Goal: Information Seeking & Learning: Learn about a topic

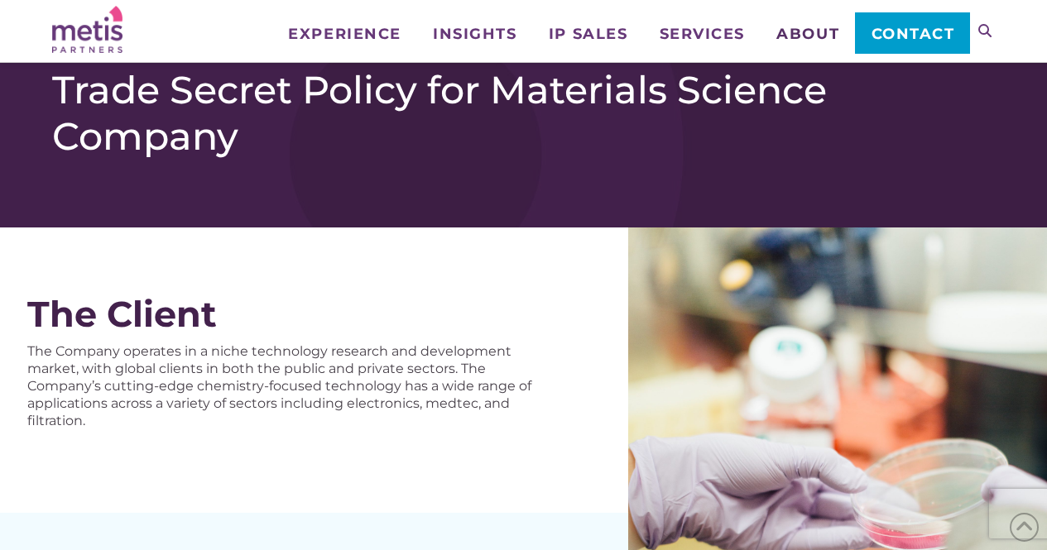
scroll to position [168, 0]
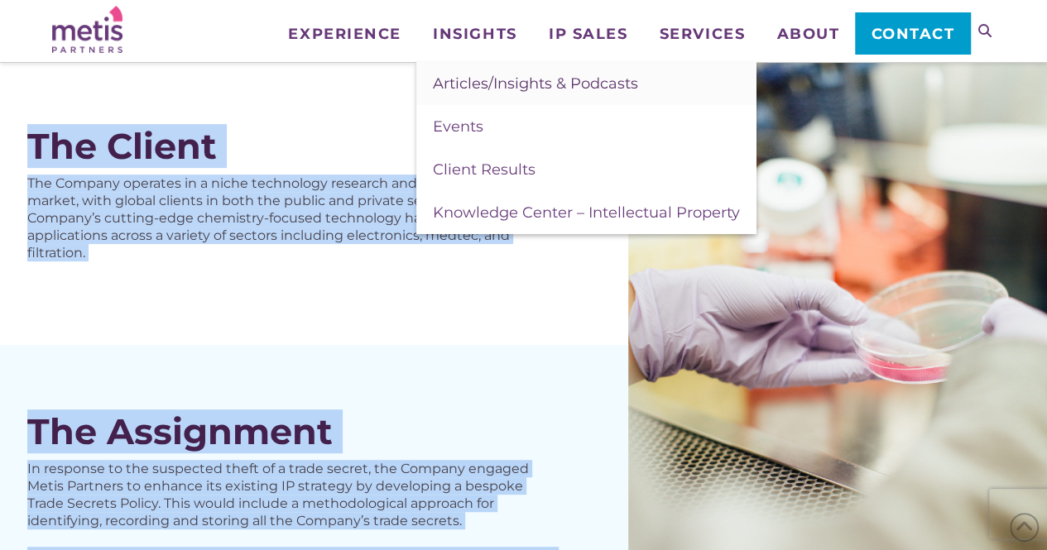
click at [477, 84] on span "Articles/Insights & Podcasts" at bounding box center [535, 83] width 205 height 18
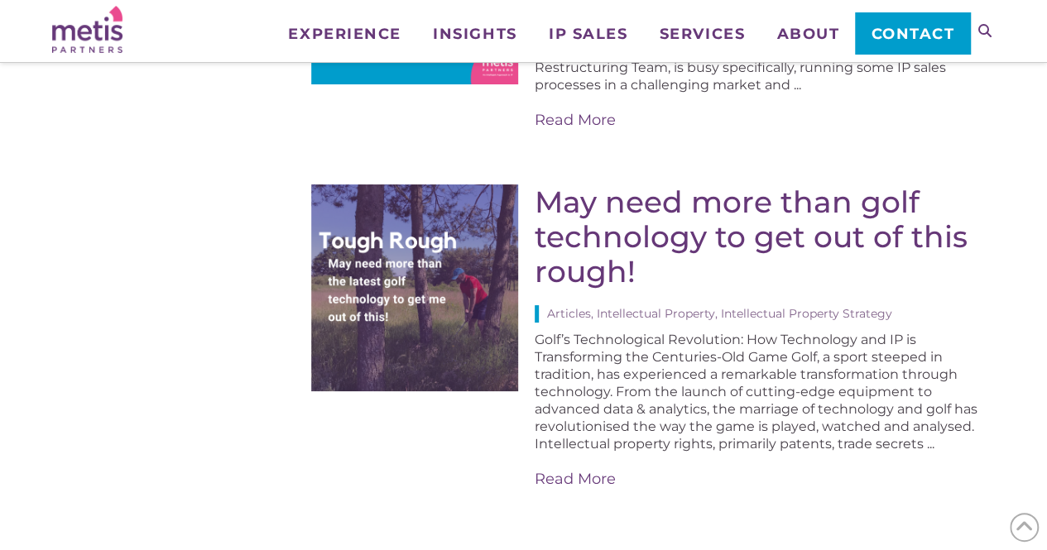
scroll to position [3063, 0]
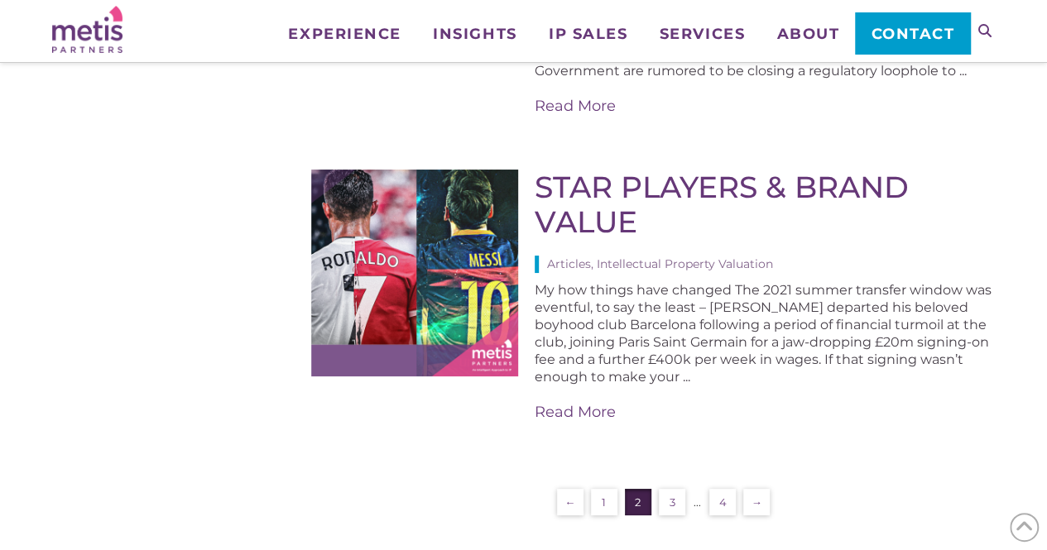
scroll to position [3091, 0]
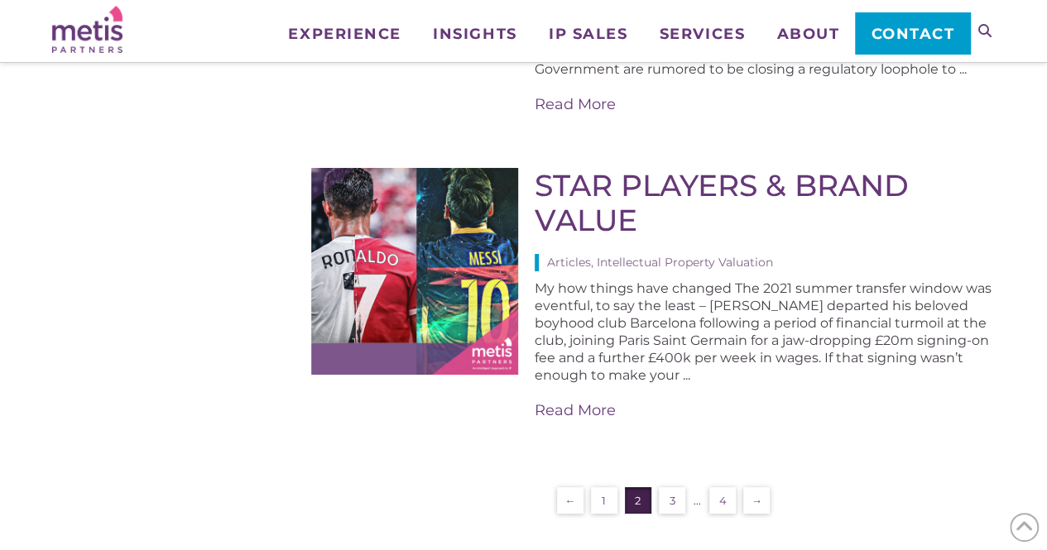
click at [669, 487] on link "3" at bounding box center [672, 500] width 26 height 26
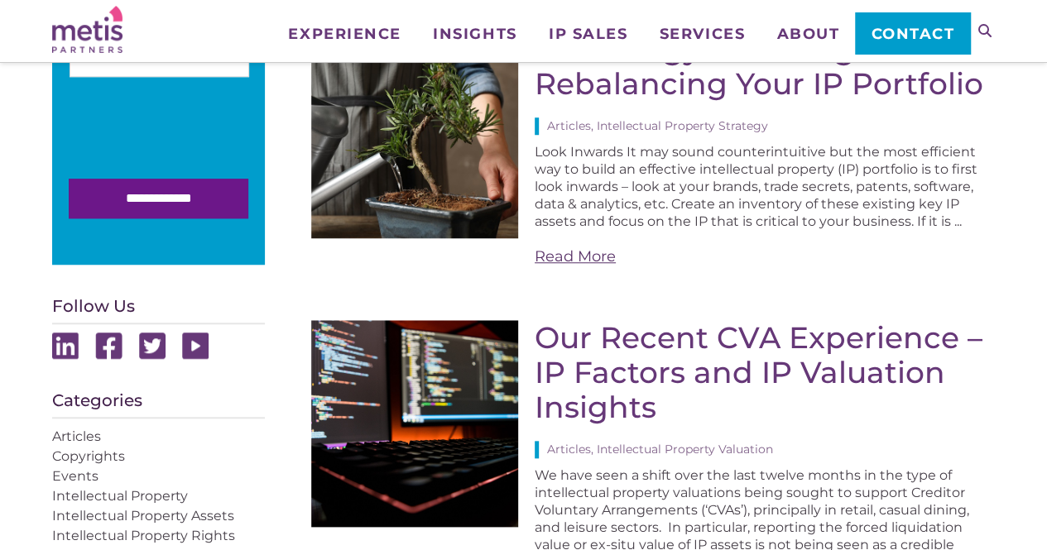
scroll to position [616, 0]
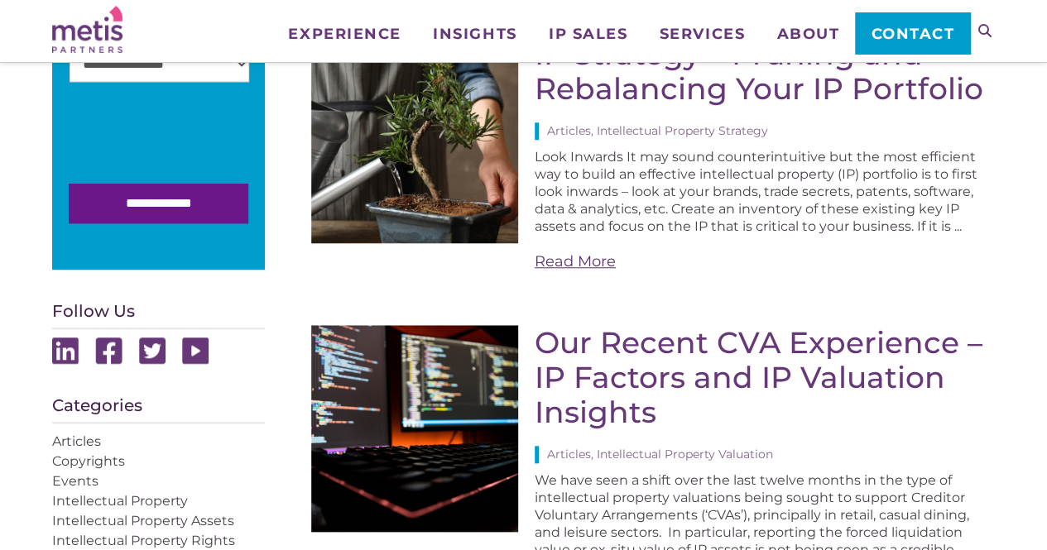
click at [570, 272] on link "Read More" at bounding box center [764, 262] width 460 height 21
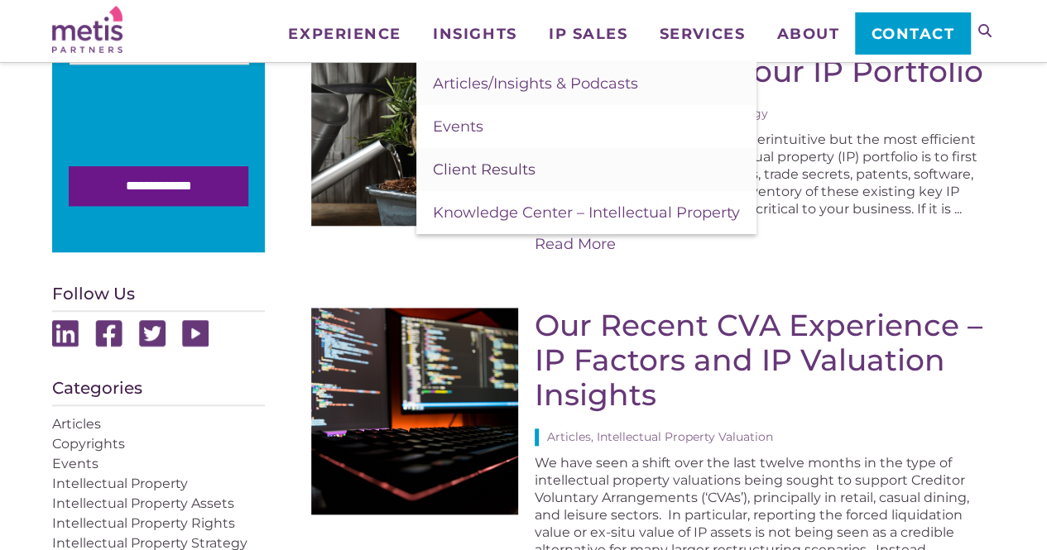
click at [488, 161] on span "Client Results" at bounding box center [484, 170] width 103 height 18
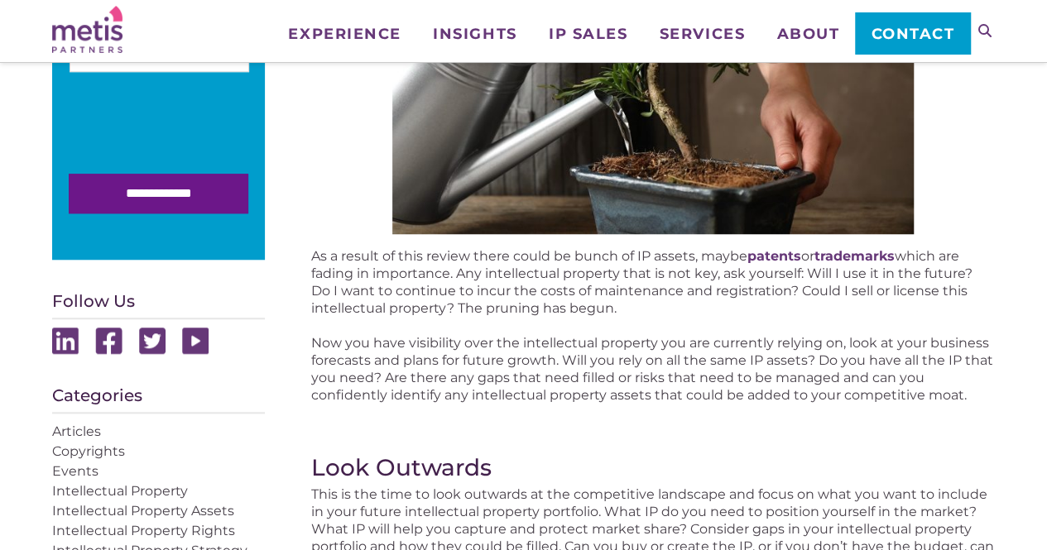
scroll to position [628, 0]
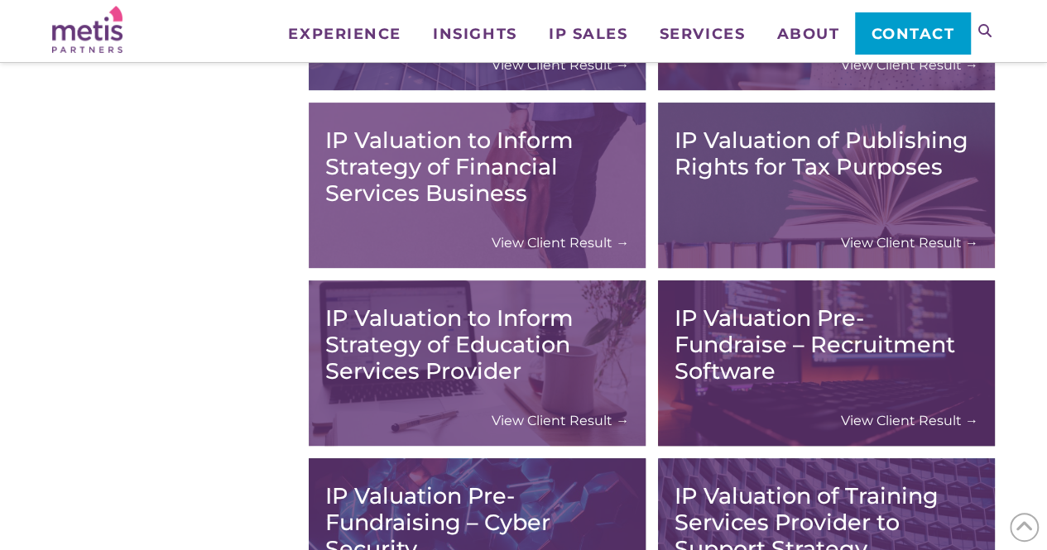
scroll to position [3392, 0]
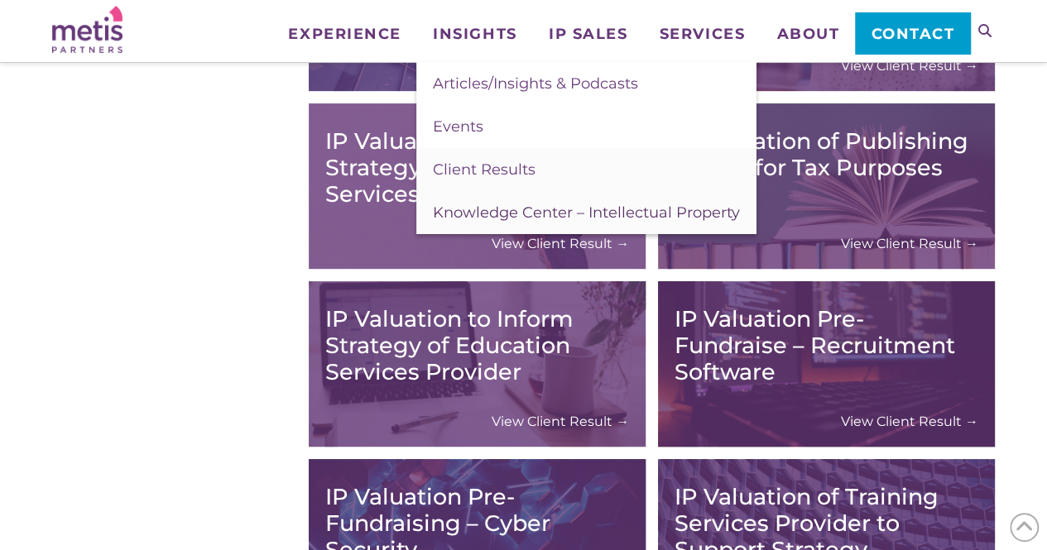
click at [482, 210] on span "Knowledge Center – Intellectual Property" at bounding box center [586, 213] width 307 height 18
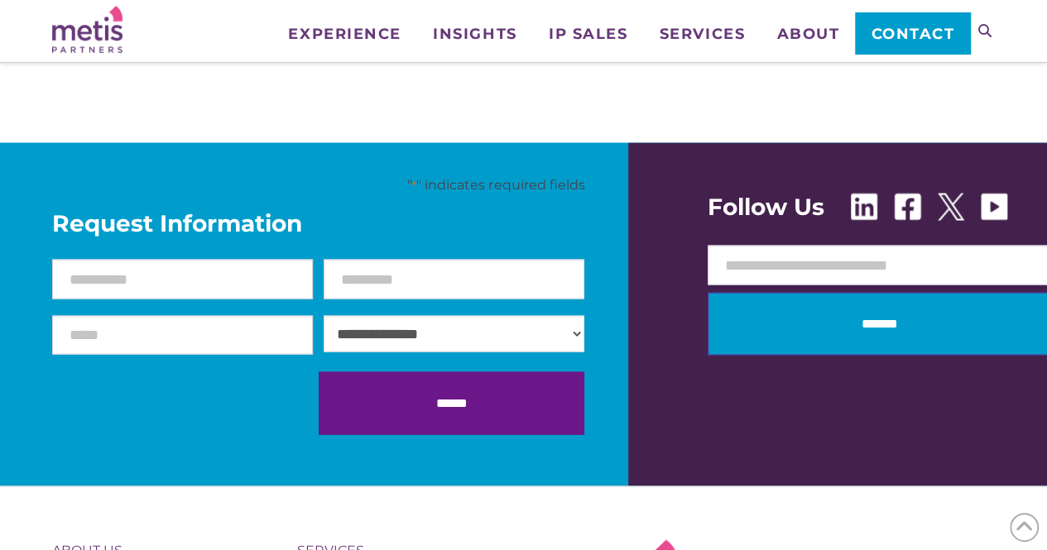
scroll to position [1496, 0]
